Goal: Task Accomplishment & Management: Use online tool/utility

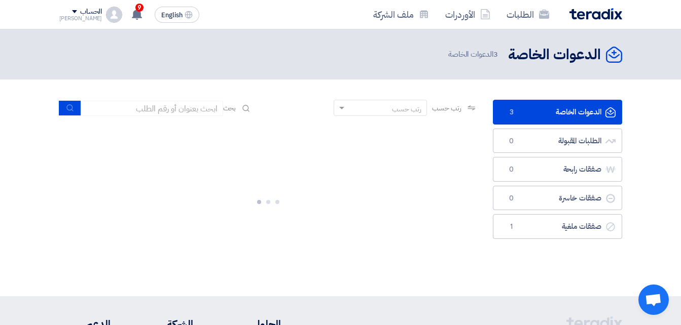
click at [563, 113] on link "الدعوات الخاصة الدعوات الخاصة 3" at bounding box center [557, 112] width 129 height 25
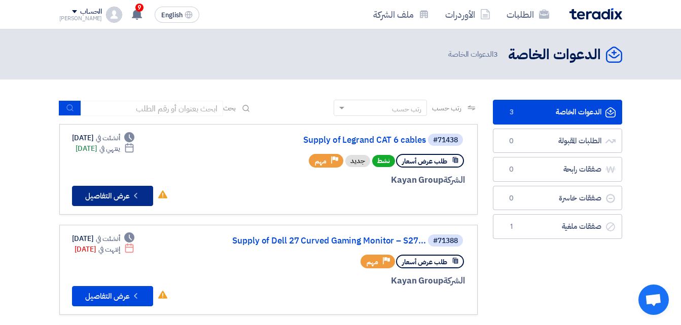
click at [113, 198] on button "Check details عرض التفاصيل" at bounding box center [112, 196] width 81 height 20
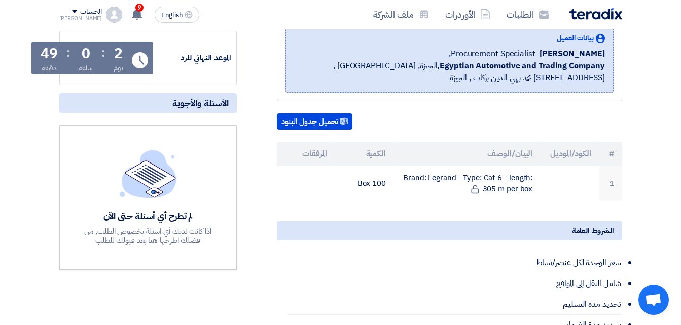
scroll to position [175, 0]
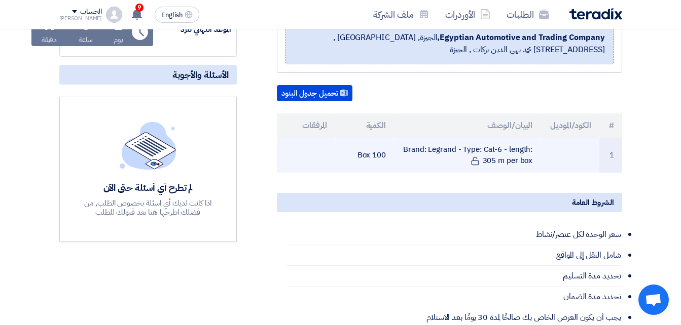
drag, startPoint x: 405, startPoint y: 162, endPoint x: 535, endPoint y: 172, distance: 130.2
click at [535, 172] on td "Brand: Legrand - Type: Cat-6 - length: 305 m per box" at bounding box center [467, 155] width 147 height 35
drag, startPoint x: 530, startPoint y: 172, endPoint x: 422, endPoint y: 160, distance: 109.2
click at [422, 160] on td "Brand: Legrand - Type: Cat-6 - length: 305 m per box" at bounding box center [467, 155] width 147 height 35
drag, startPoint x: 422, startPoint y: 160, endPoint x: 527, endPoint y: 171, distance: 105.5
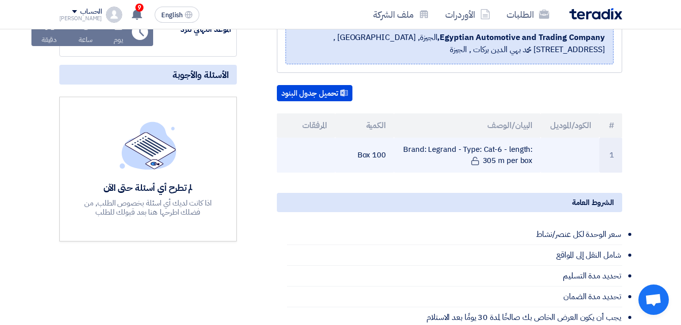
click at [527, 171] on td "Brand: Legrand - Type: Cat-6 - length: 305 m per box" at bounding box center [467, 155] width 147 height 35
click at [375, 169] on td "100 Box" at bounding box center [364, 155] width 59 height 35
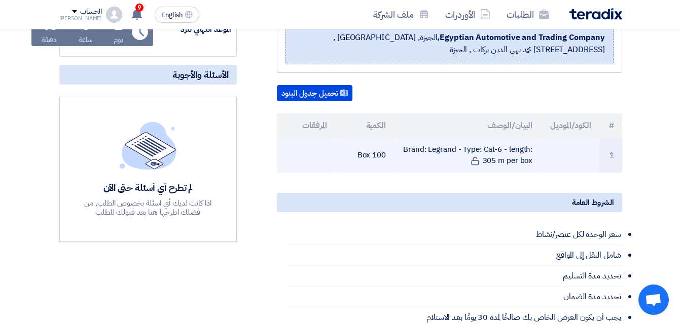
drag, startPoint x: 375, startPoint y: 169, endPoint x: 369, endPoint y: 163, distance: 9.3
click at [369, 163] on td "100 Box" at bounding box center [364, 155] width 59 height 35
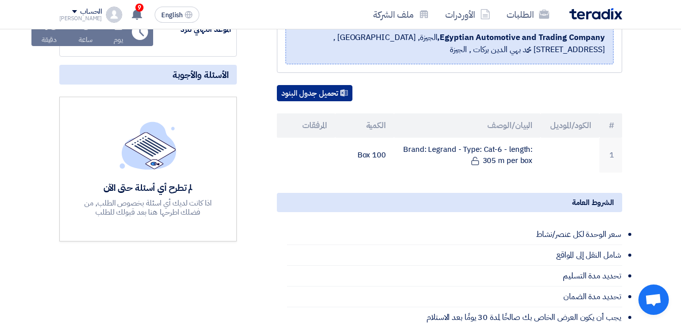
click at [308, 101] on button "تحميل جدول البنود" at bounding box center [315, 93] width 76 height 16
